Goal: Task Accomplishment & Management: Use online tool/utility

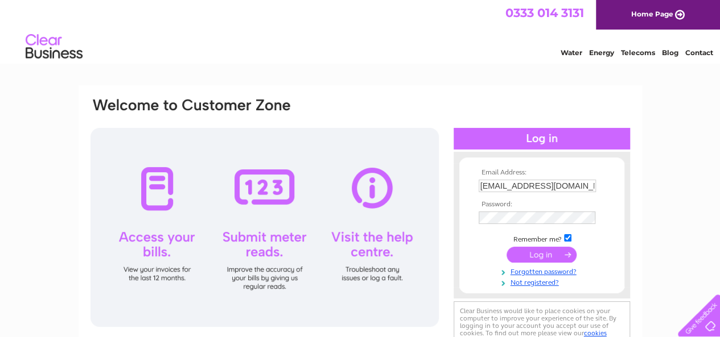
drag, startPoint x: 0, startPoint y: 0, endPoint x: 534, endPoint y: 253, distance: 590.8
click at [534, 253] on input "submit" at bounding box center [541, 255] width 70 height 16
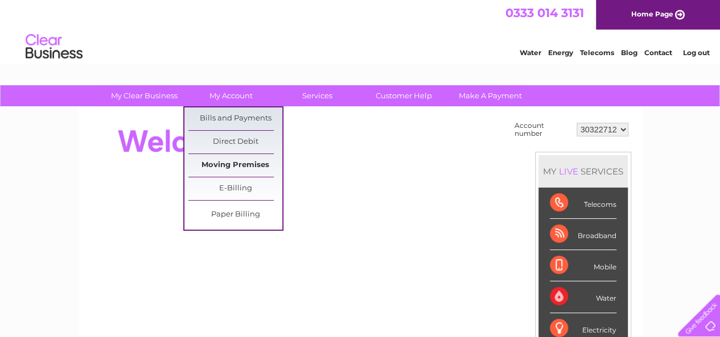
click at [238, 170] on link "Moving Premises" at bounding box center [235, 165] width 94 height 23
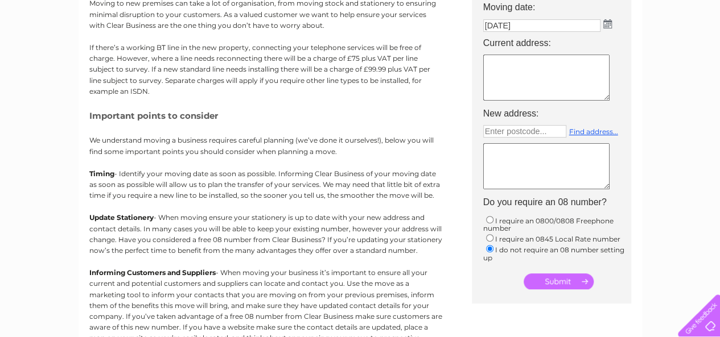
scroll to position [171, 0]
